Goal: Transaction & Acquisition: Purchase product/service

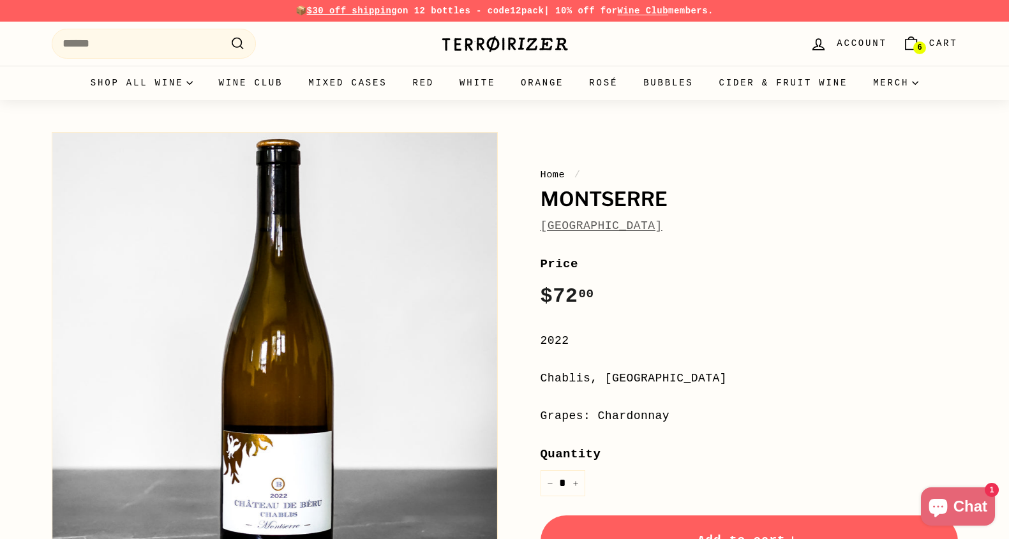
click at [632, 229] on link "[GEOGRAPHIC_DATA]" at bounding box center [602, 226] width 122 height 13
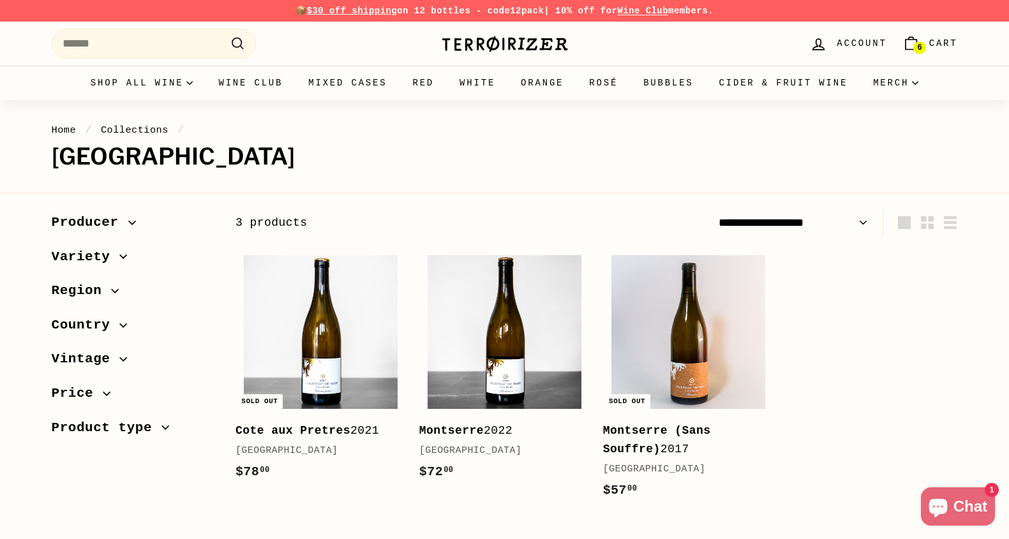
click at [466, 63] on div ". . . Site navigation Search .cls-1{fill:none;stroke:#000;stroke-miterlimit:10;…" at bounding box center [504, 44] width 1009 height 44
click at [485, 20] on div "Pause slideshow Play slideshow 📦 $30 off shipping on 12 bottles - code 12pack |…" at bounding box center [505, 11] width 907 height 22
click at [485, 36] on img at bounding box center [505, 44] width 128 height 18
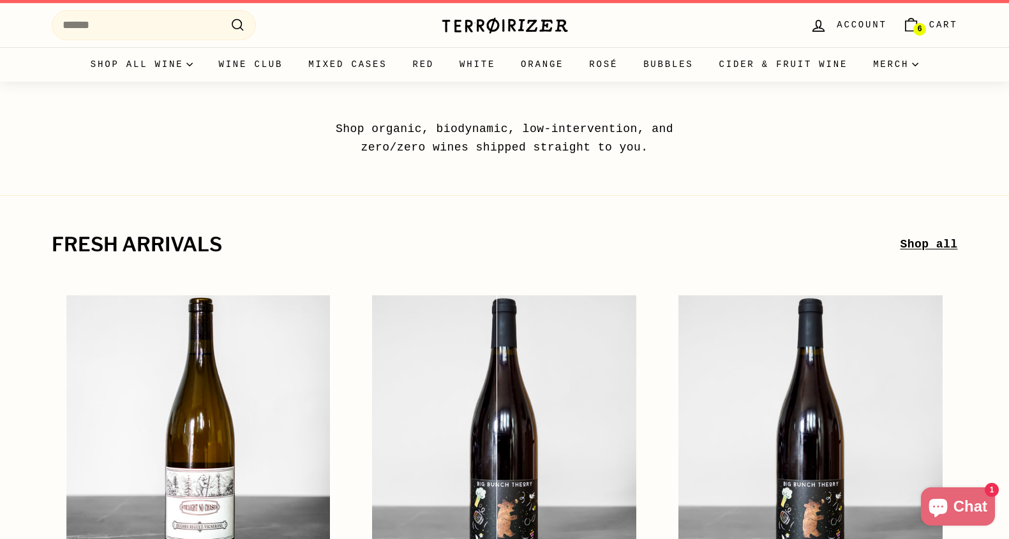
scroll to position [20, 0]
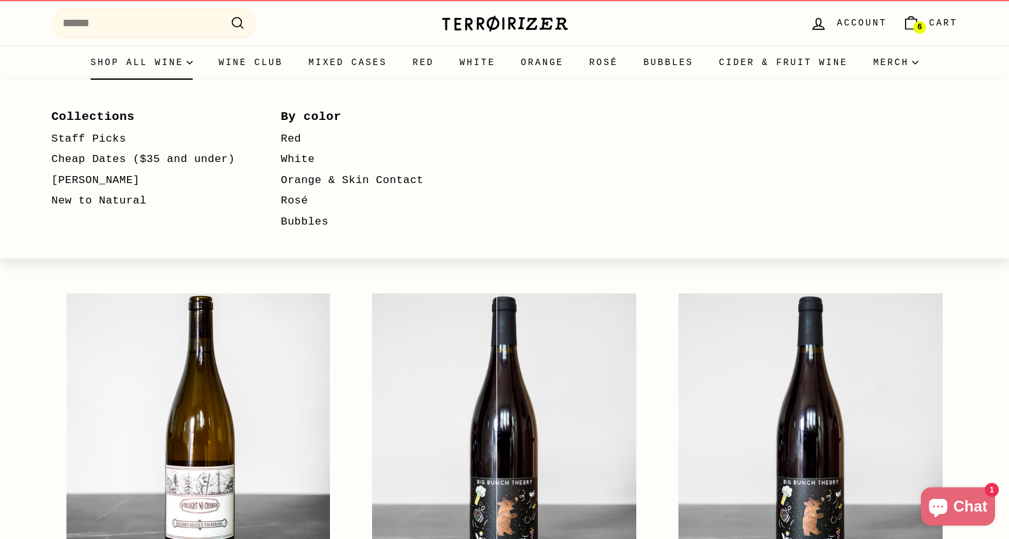
click at [135, 68] on summary "Shop all wine" at bounding box center [142, 62] width 128 height 34
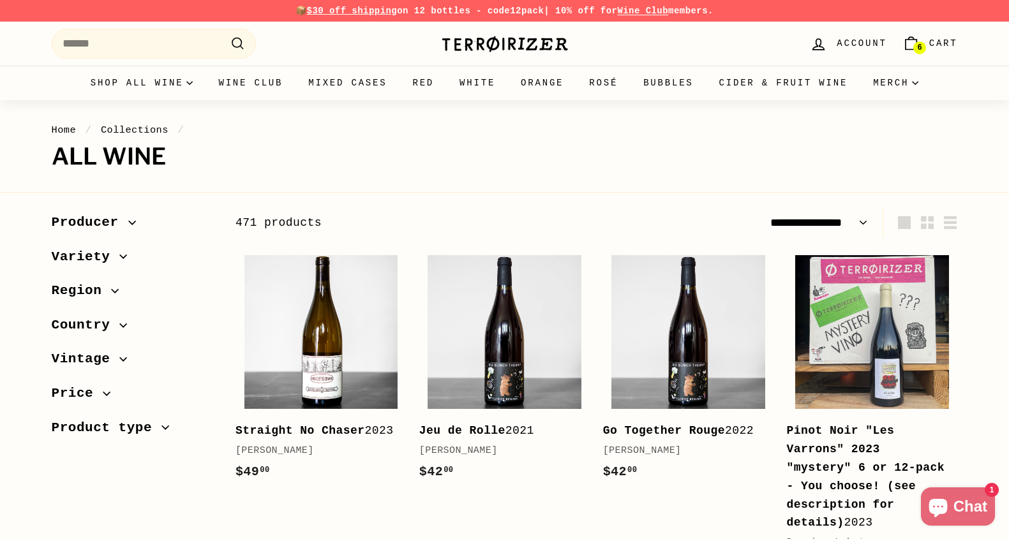
select select "**********"
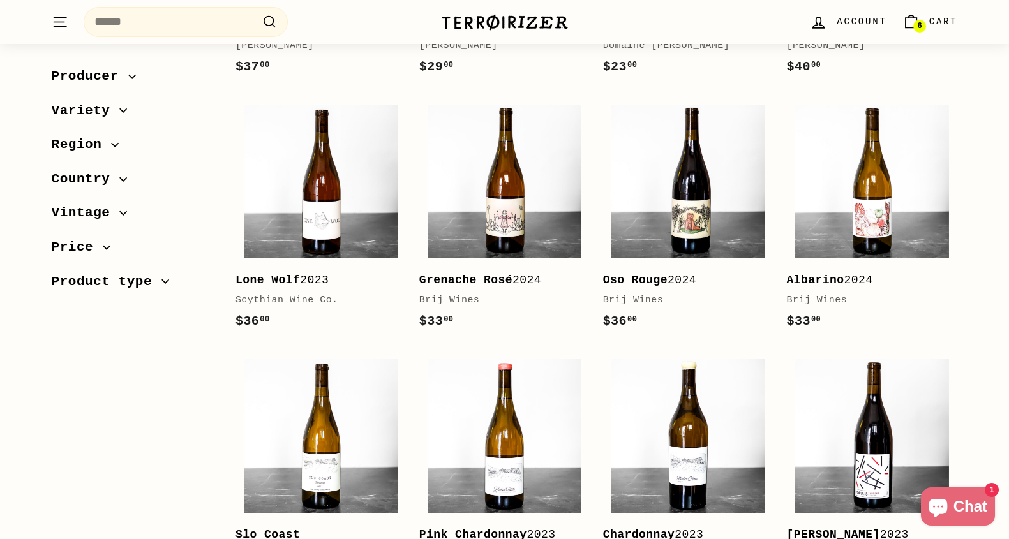
scroll to position [2155, 0]
